Goal: Information Seeking & Learning: Check status

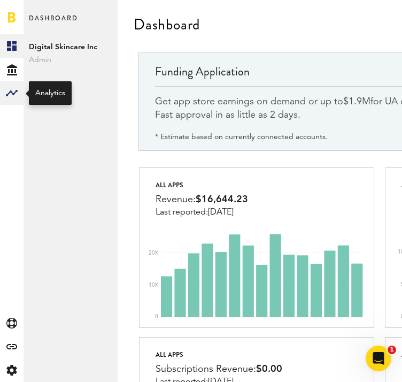
click at [16, 93] on rect at bounding box center [11, 93] width 13 height 13
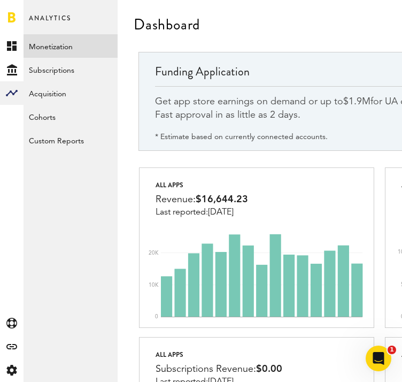
click at [58, 51] on link "Monetization" at bounding box center [71, 46] width 94 height 24
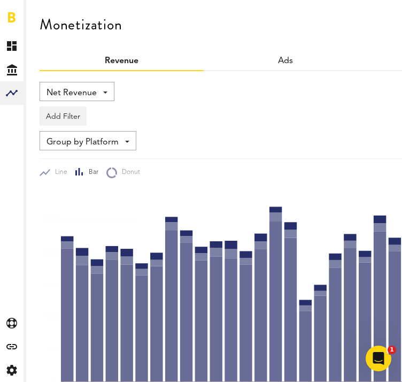
scroll to position [0, 146]
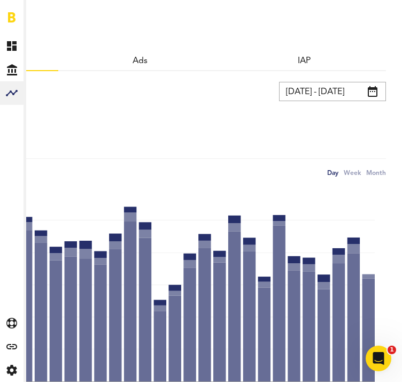
click at [337, 85] on input "[DATE] - [DATE]" at bounding box center [332, 91] width 107 height 19
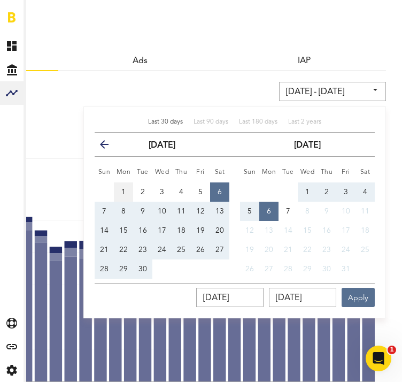
click at [118, 188] on button "1" at bounding box center [123, 191] width 19 height 19
type input "[DATE] - [DATE]"
type input "[DATE]"
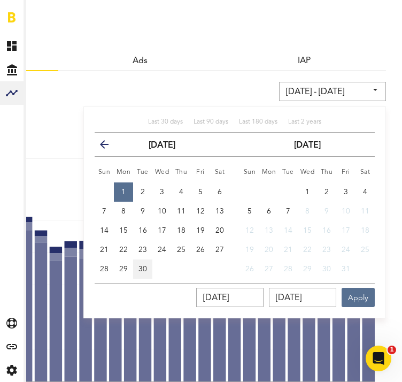
click at [152, 265] on button "30" at bounding box center [142, 269] width 19 height 19
type input "[DATE] - [DATE]"
type input "[DATE]"
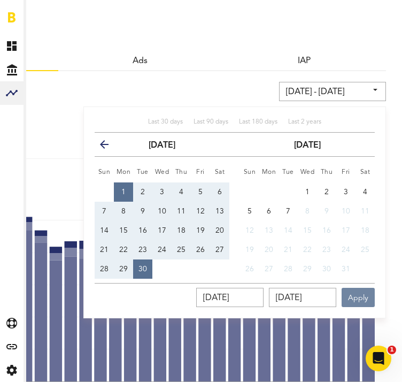
click at [367, 291] on button "Apply" at bounding box center [358, 297] width 33 height 19
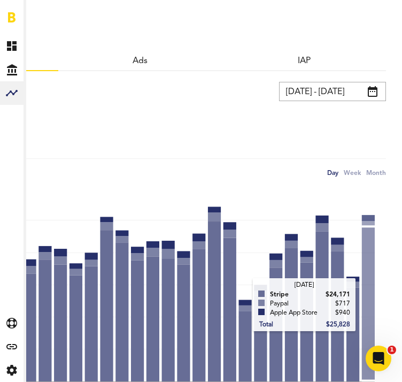
scroll to position [201, 146]
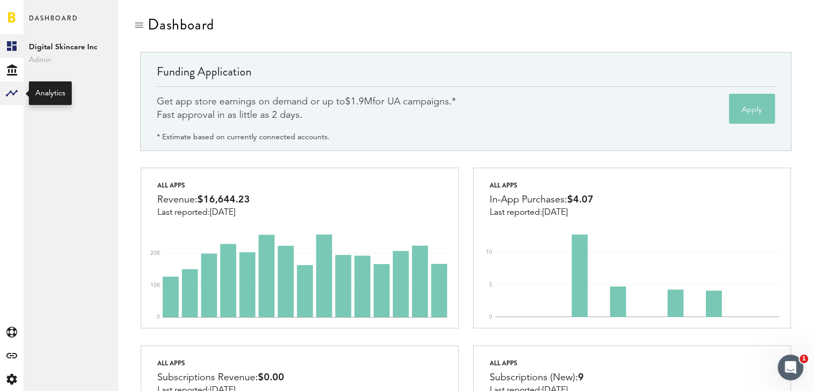
click at [18, 95] on rect at bounding box center [11, 93] width 13 height 13
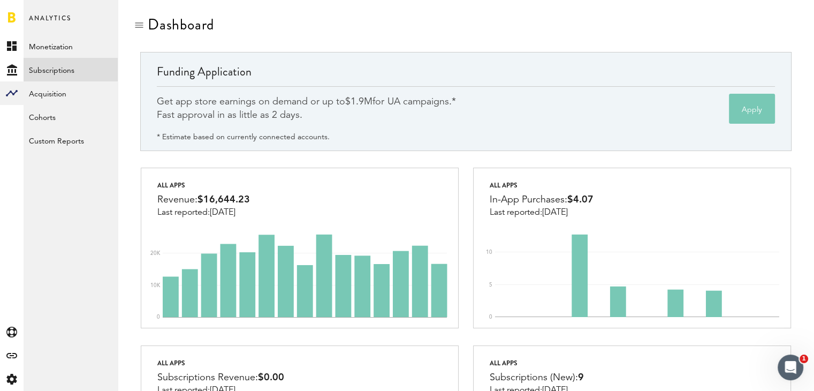
click at [48, 67] on link "Subscriptions" at bounding box center [71, 70] width 94 height 24
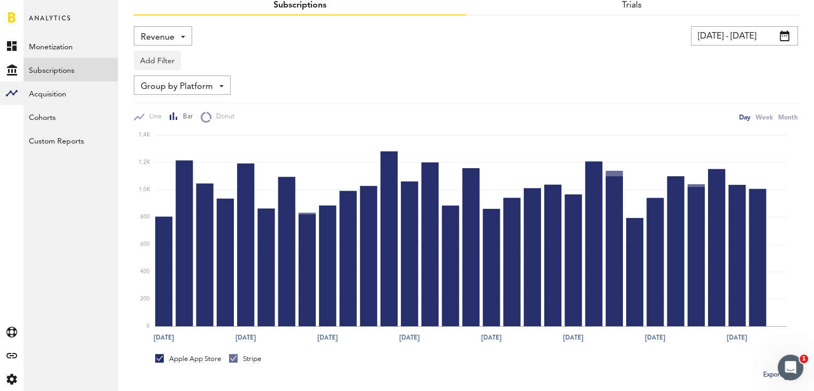
scroll to position [41, 0]
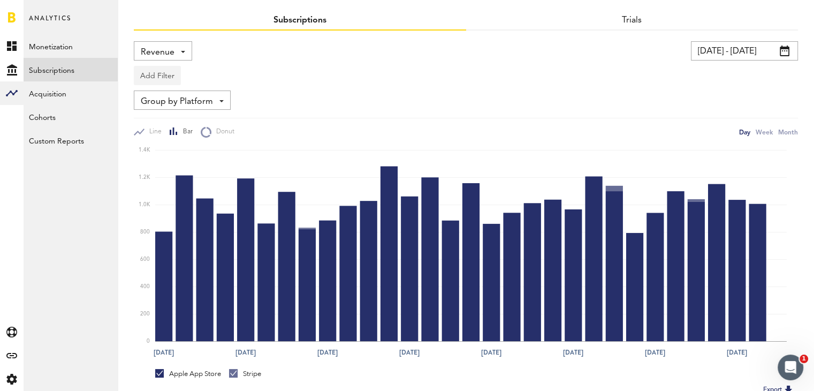
click at [154, 75] on button "Add Filter" at bounding box center [157, 75] width 47 height 19
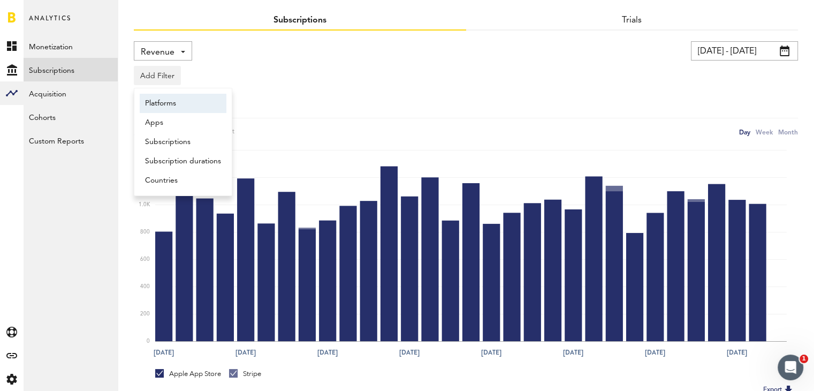
click at [167, 100] on li "Platforms" at bounding box center [183, 103] width 87 height 19
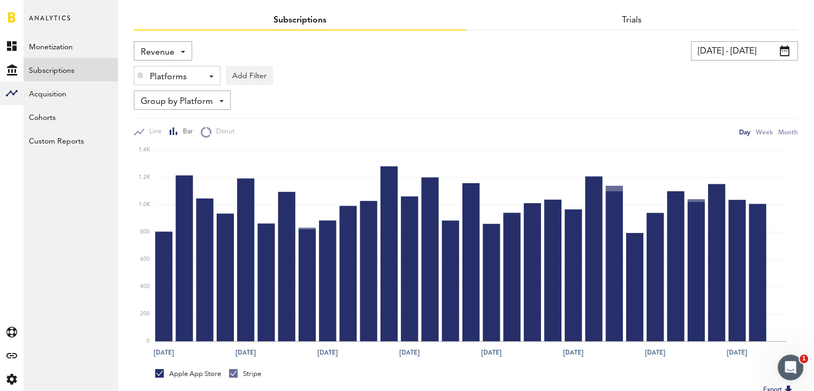
click at [178, 75] on div "Platforms" at bounding box center [173, 77] width 47 height 18
click at [169, 136] on span "Stripe" at bounding box center [185, 140] width 82 height 18
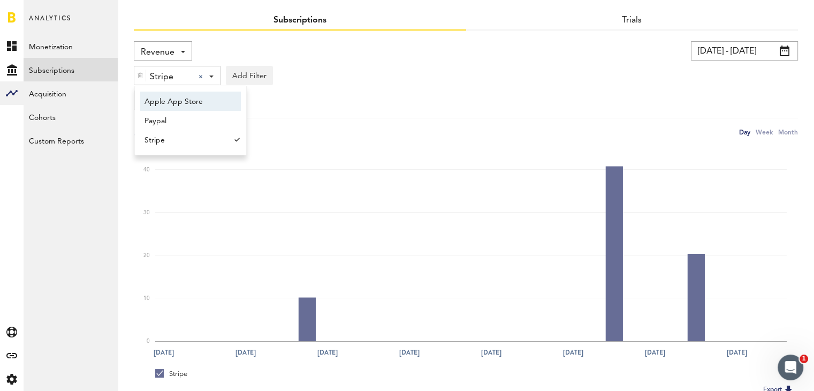
drag, startPoint x: 271, startPoint y: 105, endPoint x: 232, endPoint y: 100, distance: 38.9
click at [271, 105] on div "Group by Platform Group by Platform Group by App Group by Subscription Group by…" at bounding box center [466, 99] width 664 height 19
click at [182, 101] on span "Group by Platform" at bounding box center [177, 102] width 72 height 18
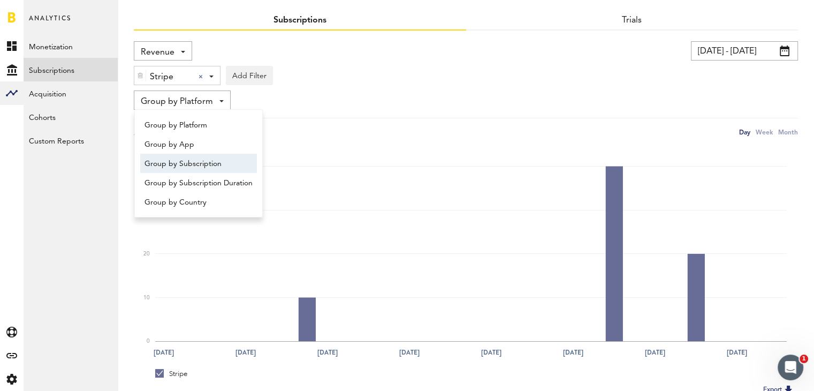
click at [182, 157] on span "Group by Subscription" at bounding box center [198, 164] width 108 height 18
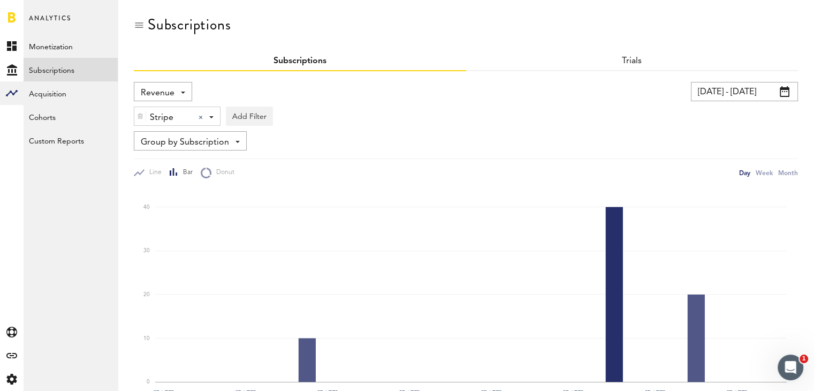
click at [153, 83] on div "Revenue Revenue MRR Actives Trial Status Billing Retries New Subscriptions Rene…" at bounding box center [163, 91] width 58 height 19
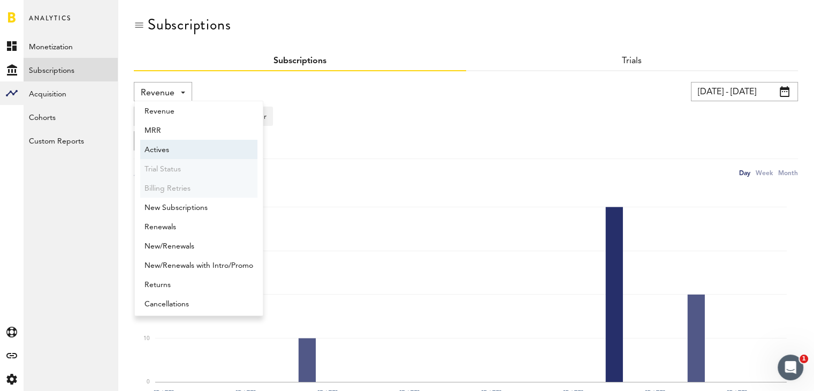
click at [162, 148] on span "Actives" at bounding box center [198, 150] width 109 height 18
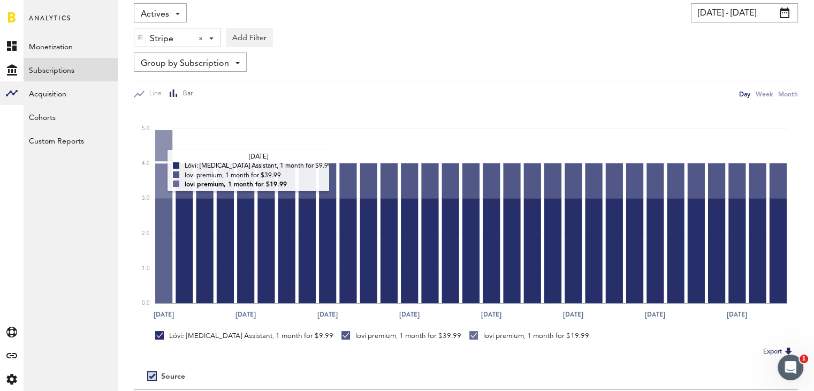
scroll to position [75, 0]
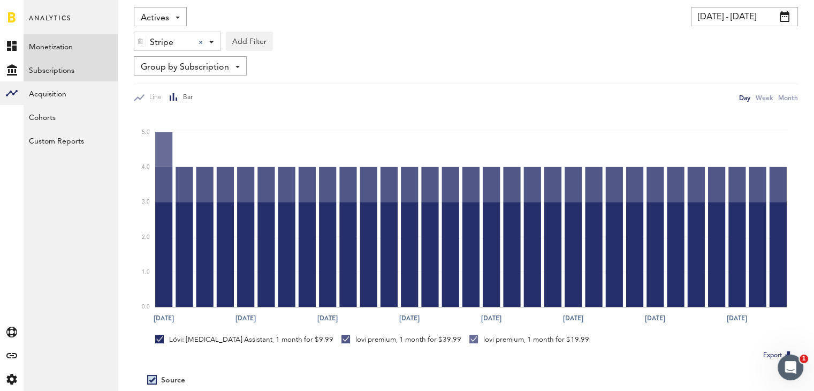
click at [56, 42] on link "Monetization" at bounding box center [71, 46] width 94 height 24
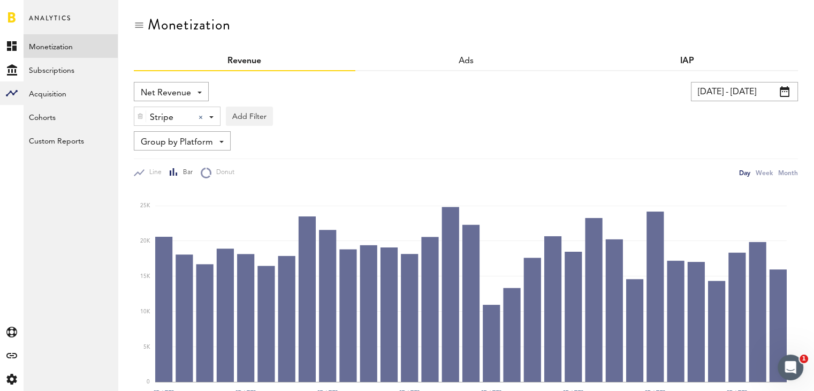
click at [686, 59] on link "IAP" at bounding box center [687, 61] width 14 height 9
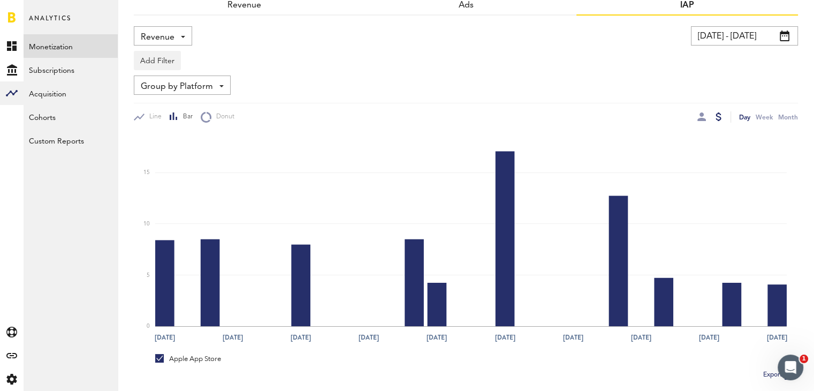
scroll to position [48, 0]
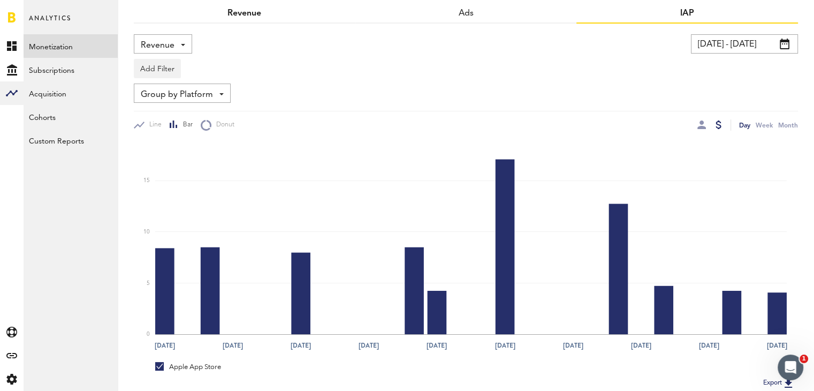
click at [247, 16] on link "Revenue" at bounding box center [244, 13] width 34 height 9
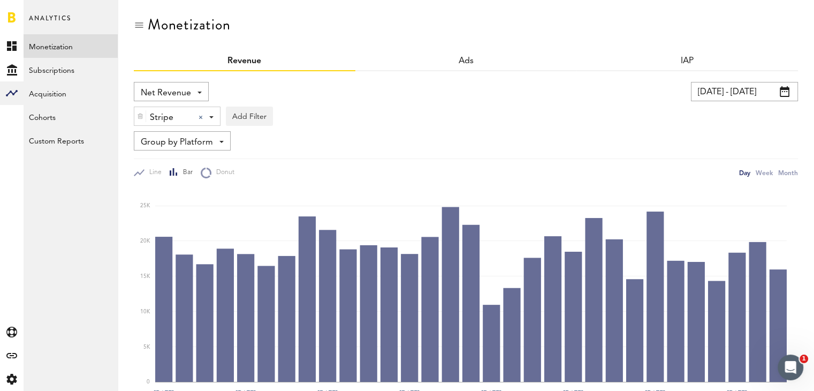
click at [171, 90] on span "Net Revenue" at bounding box center [166, 93] width 50 height 18
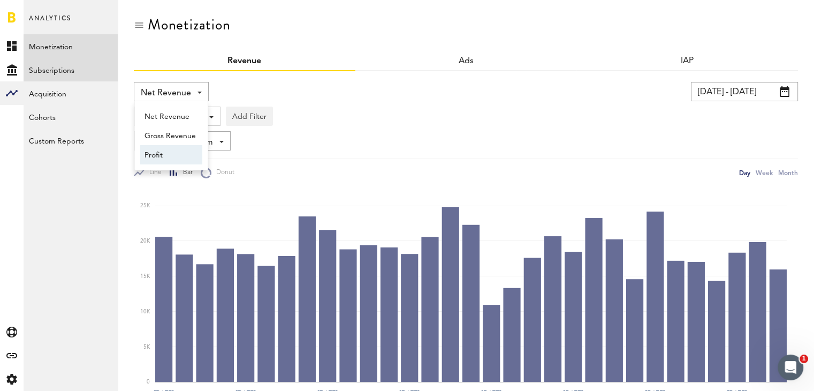
click at [65, 72] on link "Subscriptions" at bounding box center [71, 70] width 94 height 24
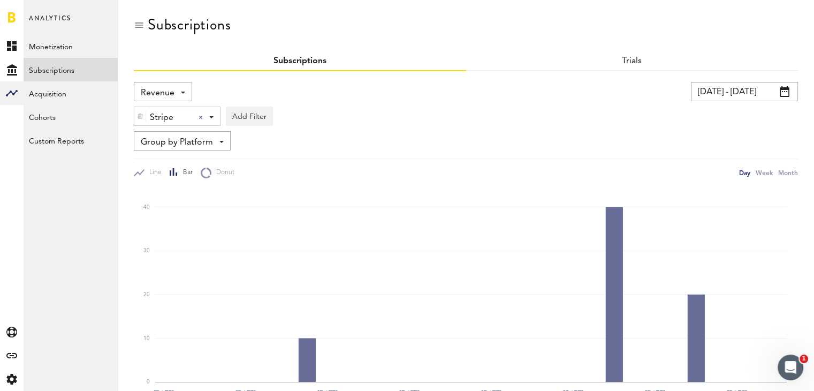
click at [146, 93] on span "Revenue" at bounding box center [158, 93] width 34 height 18
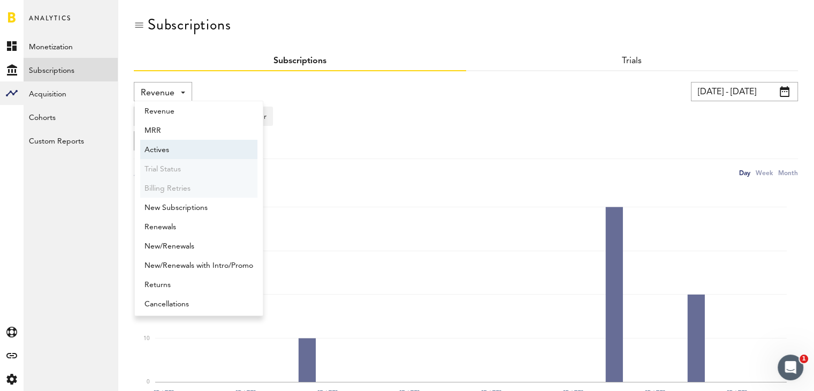
click at [171, 153] on span "Actives" at bounding box center [198, 150] width 109 height 18
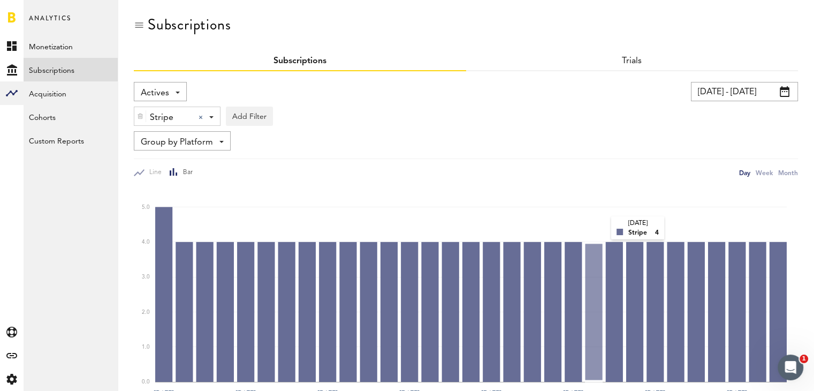
scroll to position [137, 0]
